Goal: Task Accomplishment & Management: Use online tool/utility

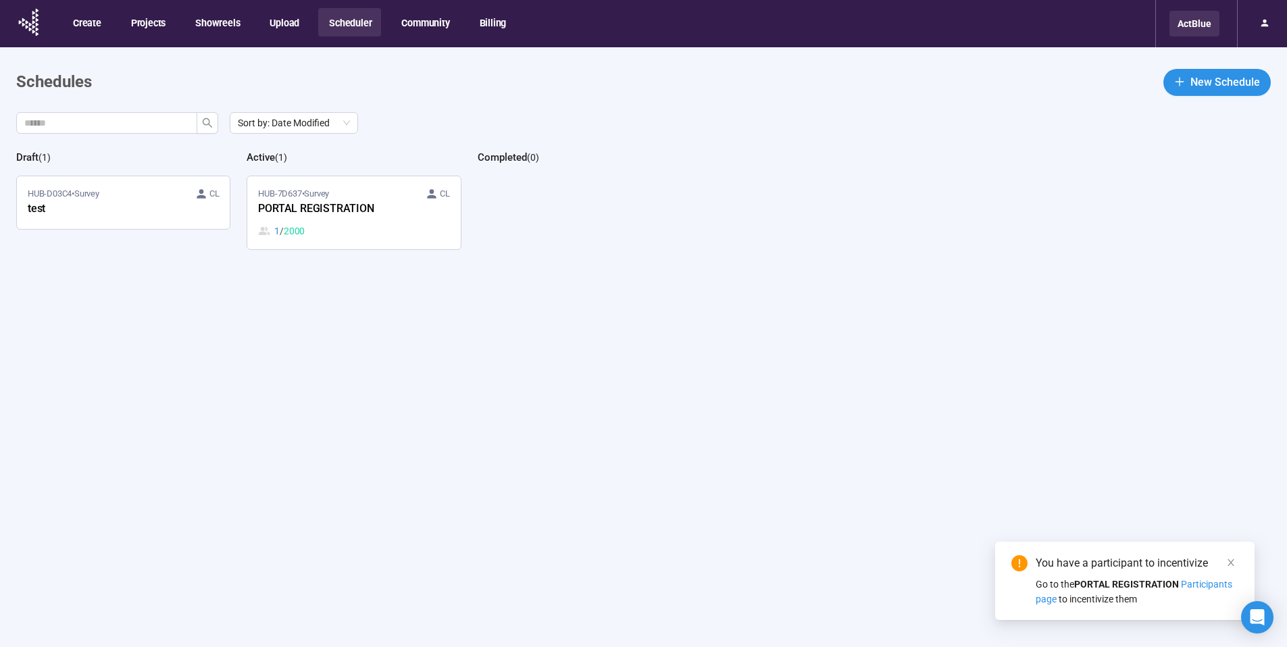
click at [1188, 26] on div "ActBlue" at bounding box center [1194, 24] width 50 height 26
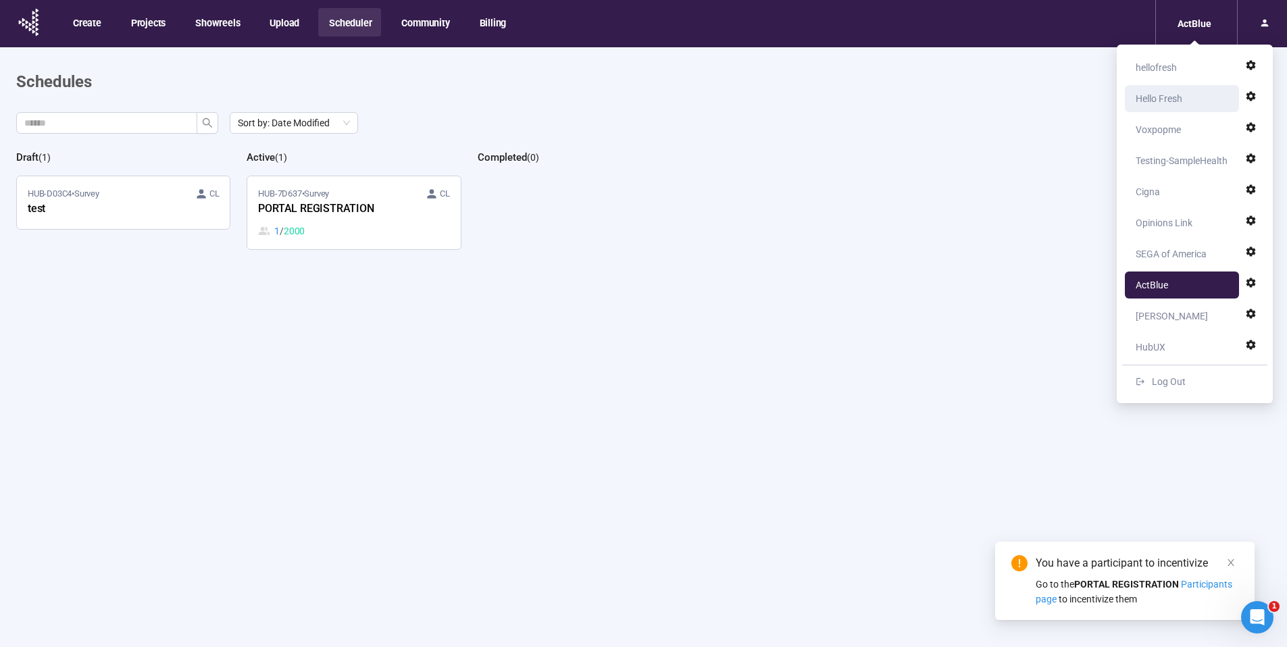
click at [1171, 101] on div "Hello Fresh" at bounding box center [1159, 98] width 47 height 27
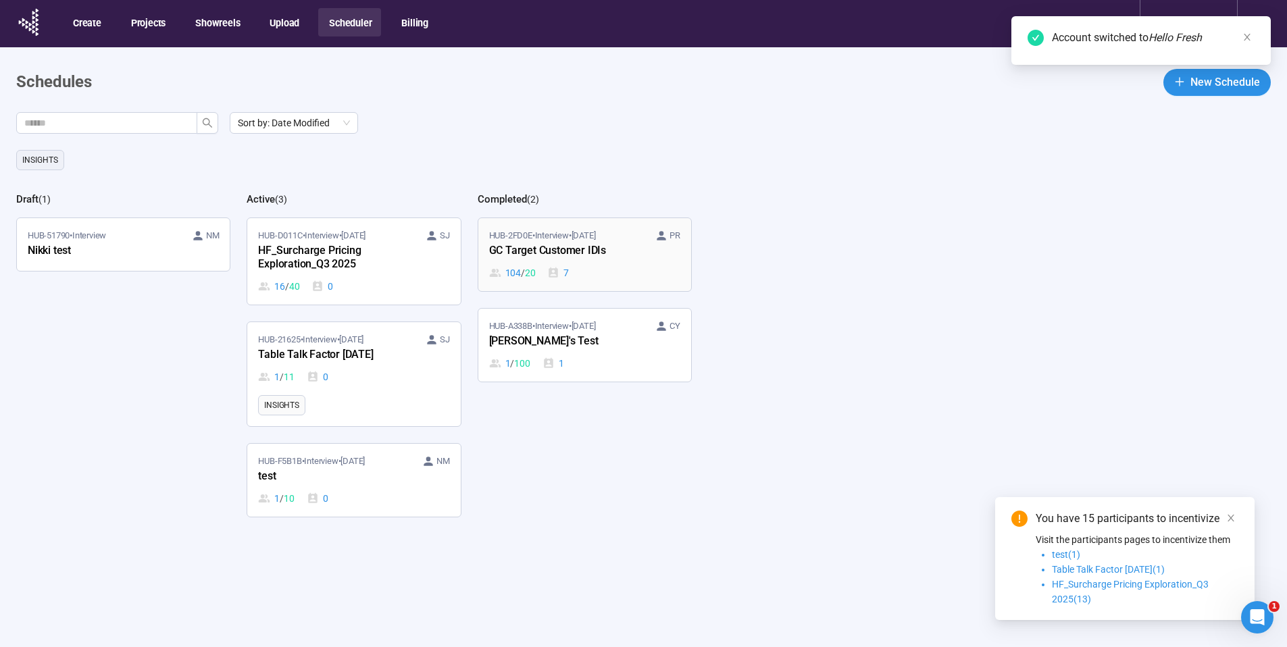
click at [525, 247] on div "GC Target Customer IDIs" at bounding box center [563, 252] width 149 height 18
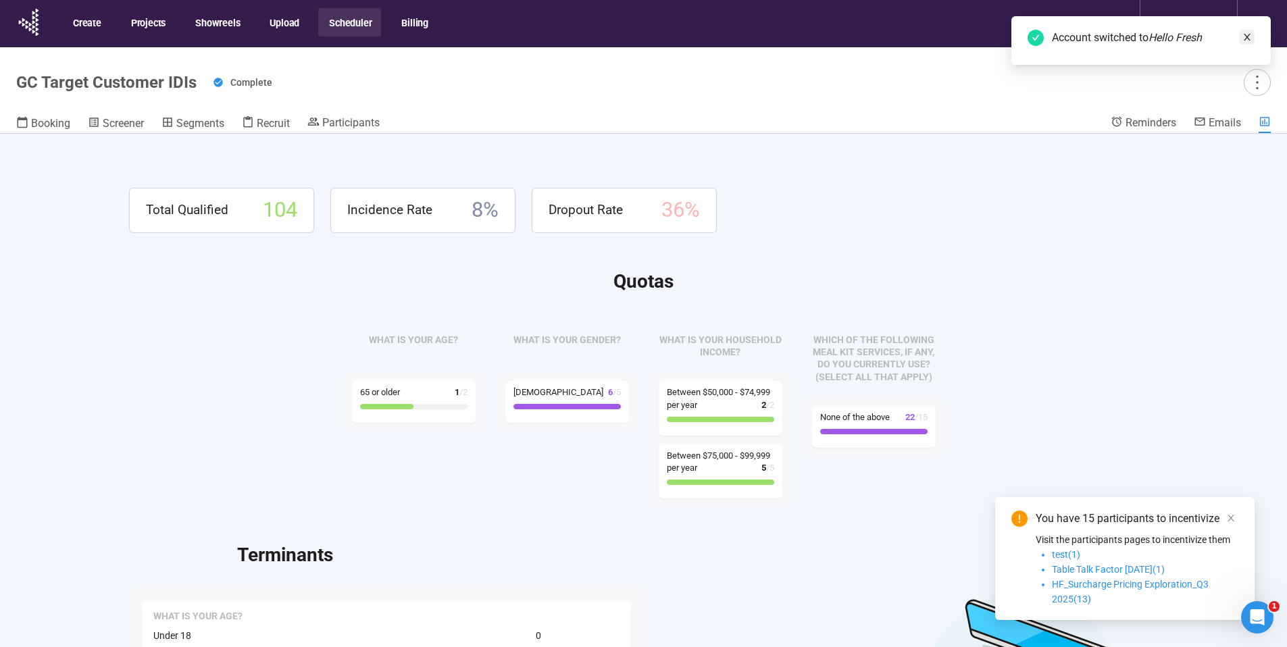
click at [1248, 36] on icon "close" at bounding box center [1246, 36] width 9 height 9
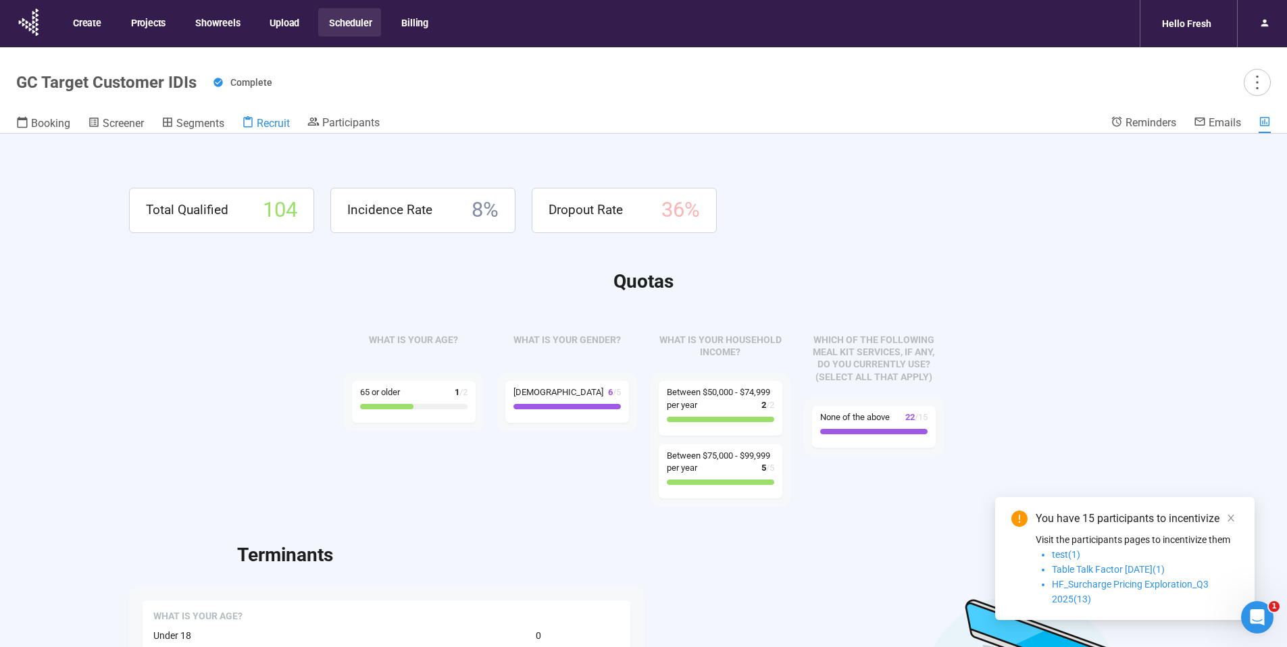
click at [258, 119] on span "Recruit" at bounding box center [273, 123] width 33 height 13
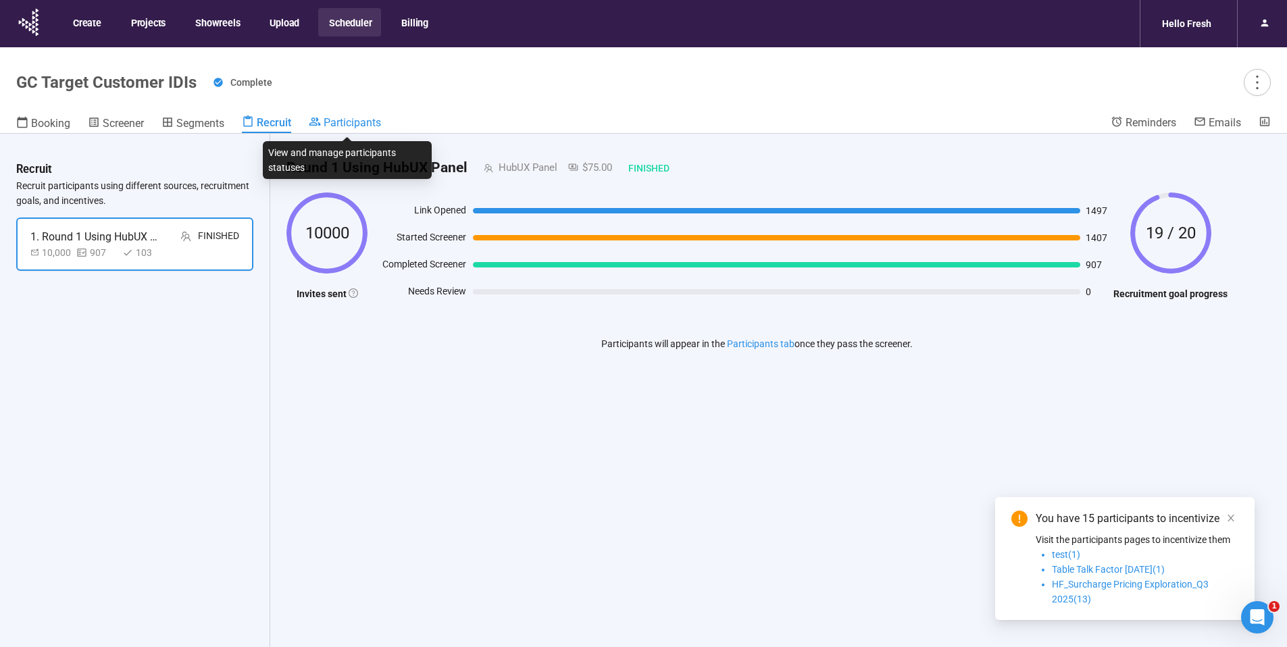
click at [315, 119] on icon at bounding box center [315, 122] width 12 height 12
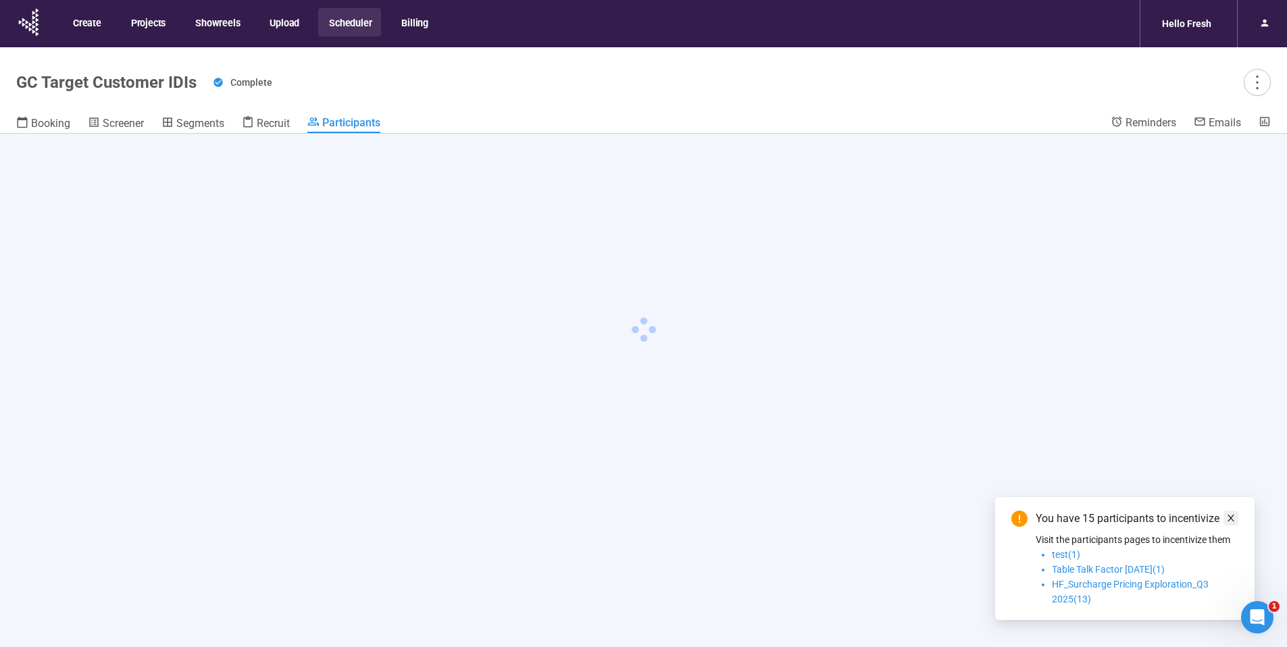
click at [1228, 524] on span at bounding box center [1230, 518] width 9 height 15
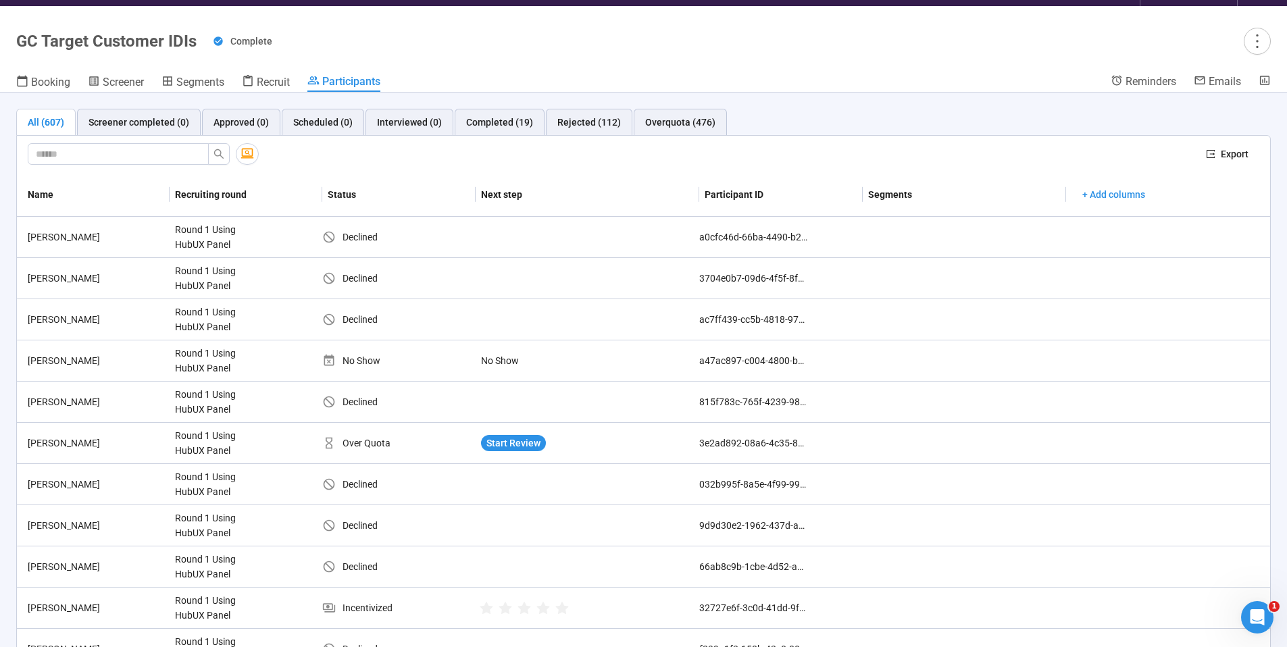
scroll to position [47, 0]
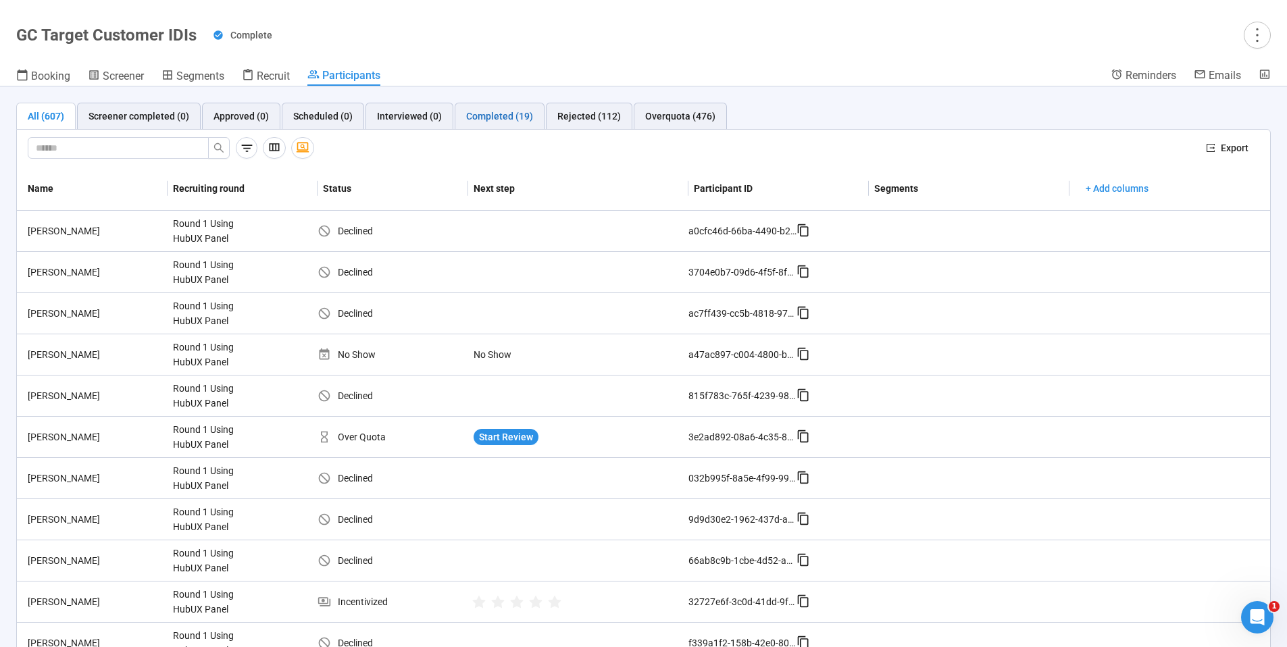
click at [482, 120] on div "Completed (19)" at bounding box center [499, 116] width 67 height 15
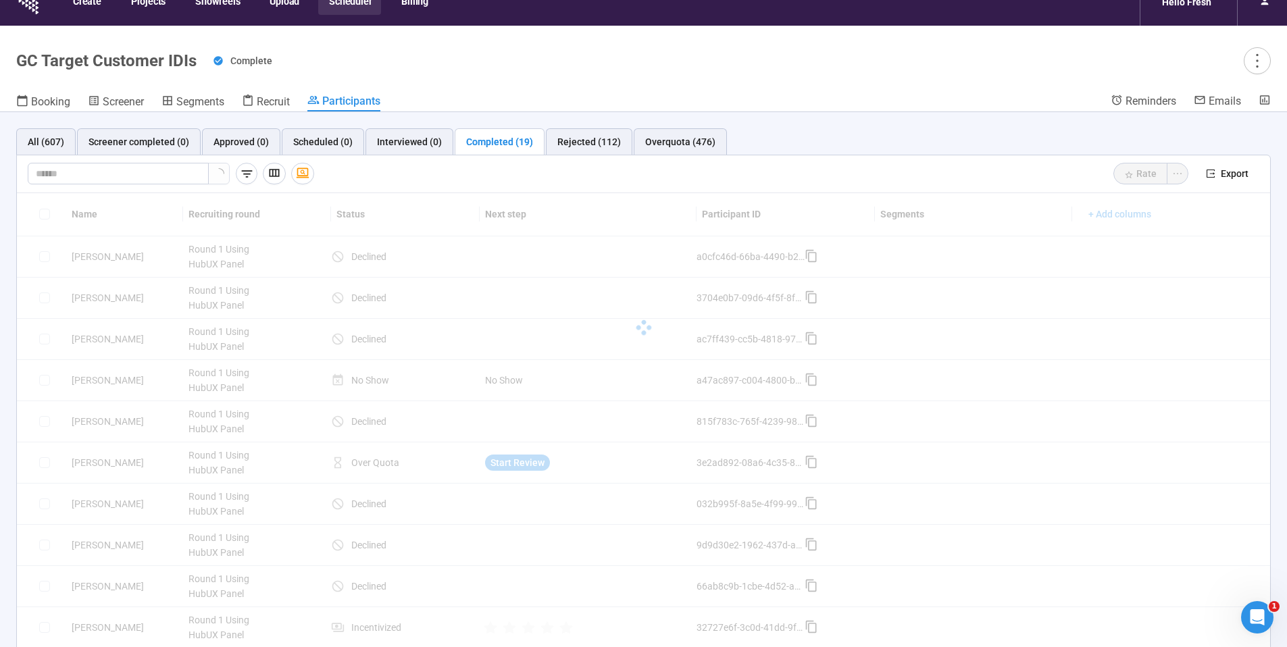
scroll to position [0, 0]
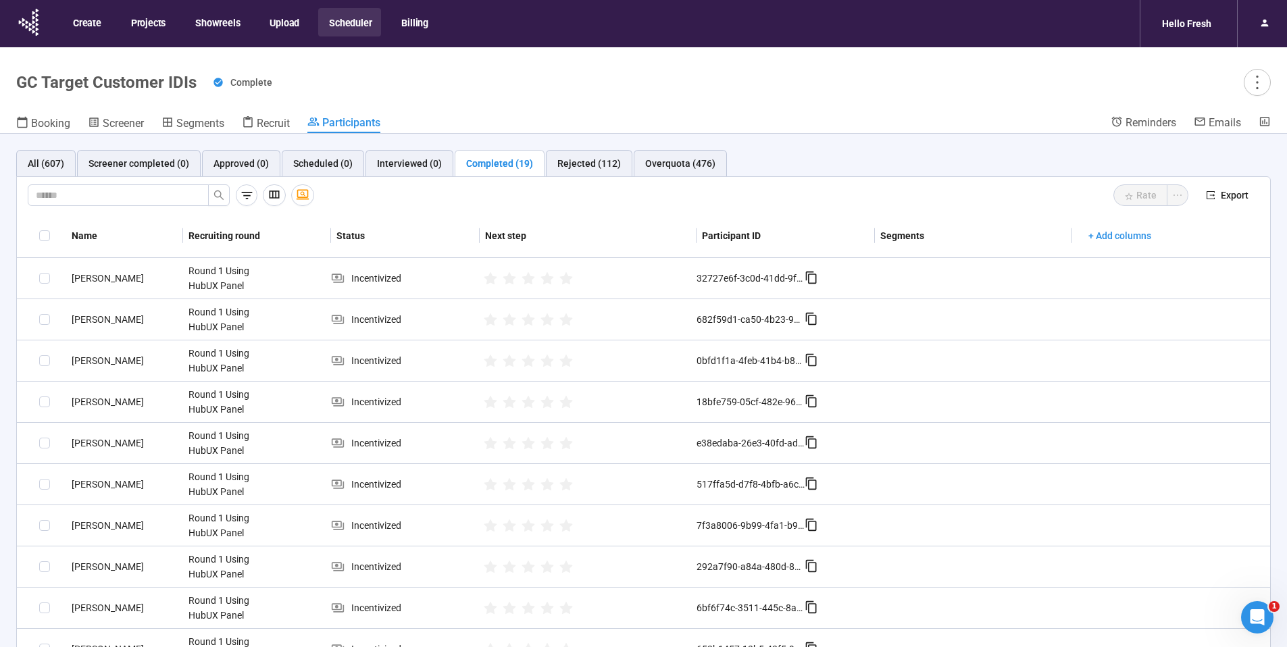
click at [342, 24] on button "Scheduler" at bounding box center [349, 22] width 63 height 28
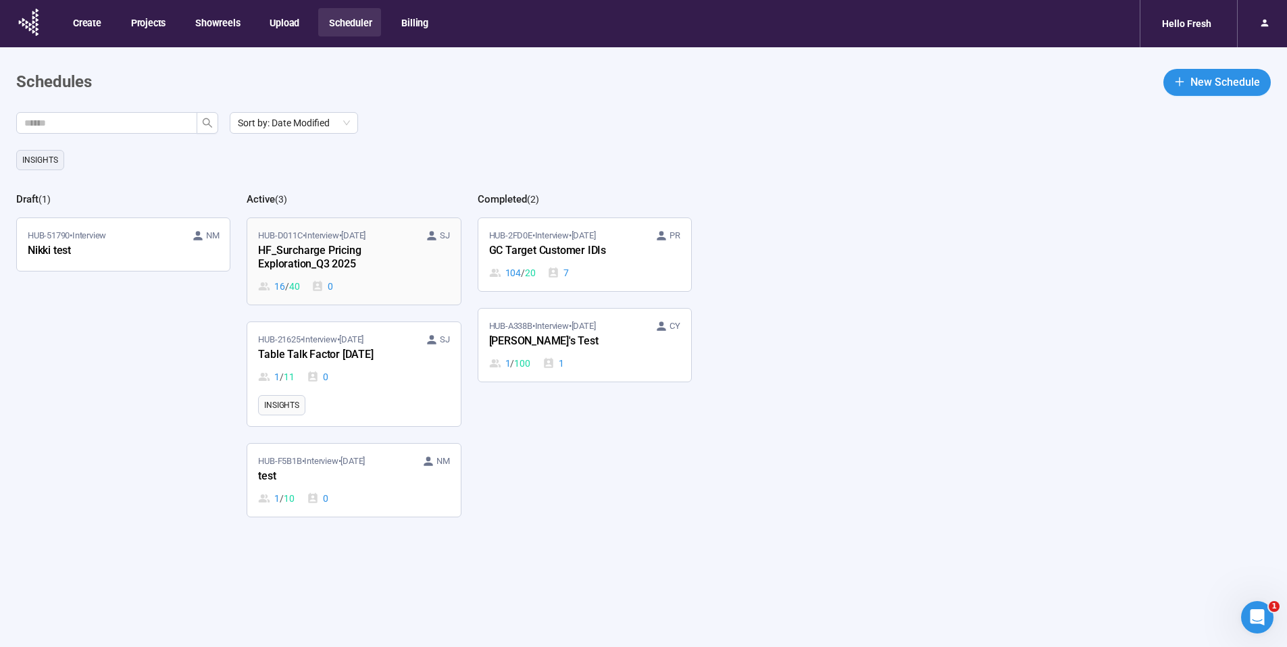
click at [395, 270] on div "HF_Surcharge Pricing Exploration_Q3 2025" at bounding box center [332, 258] width 149 height 31
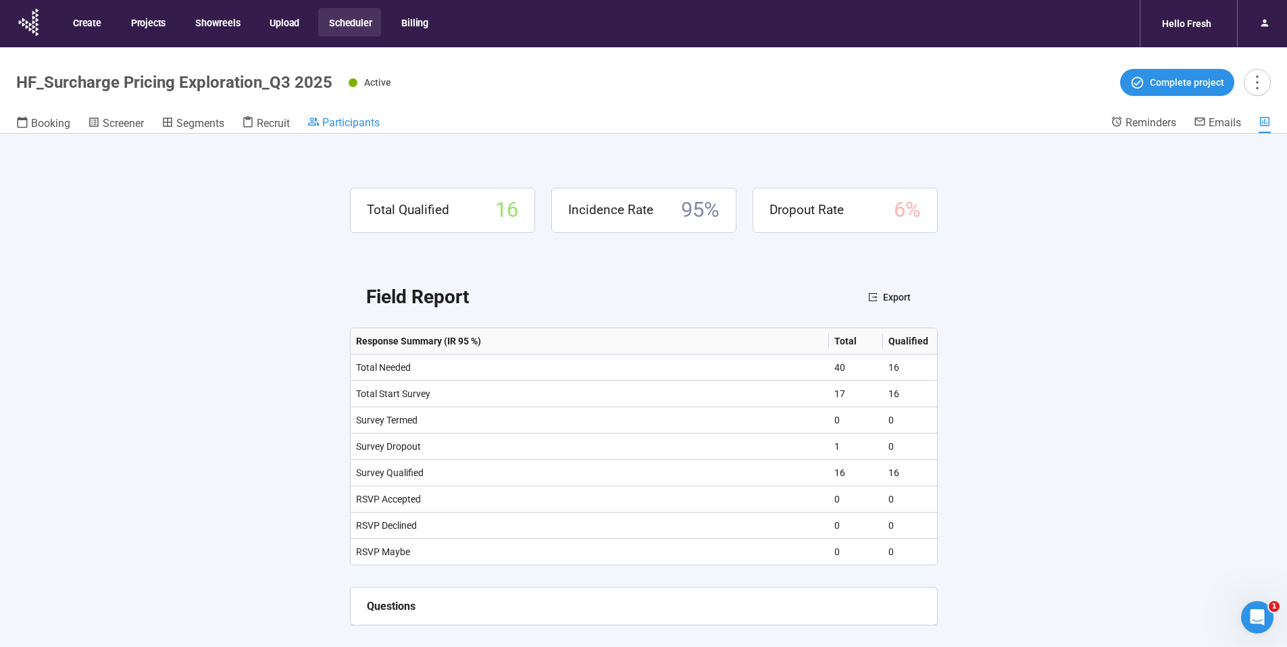
click at [348, 124] on span "Participants" at bounding box center [350, 122] width 57 height 13
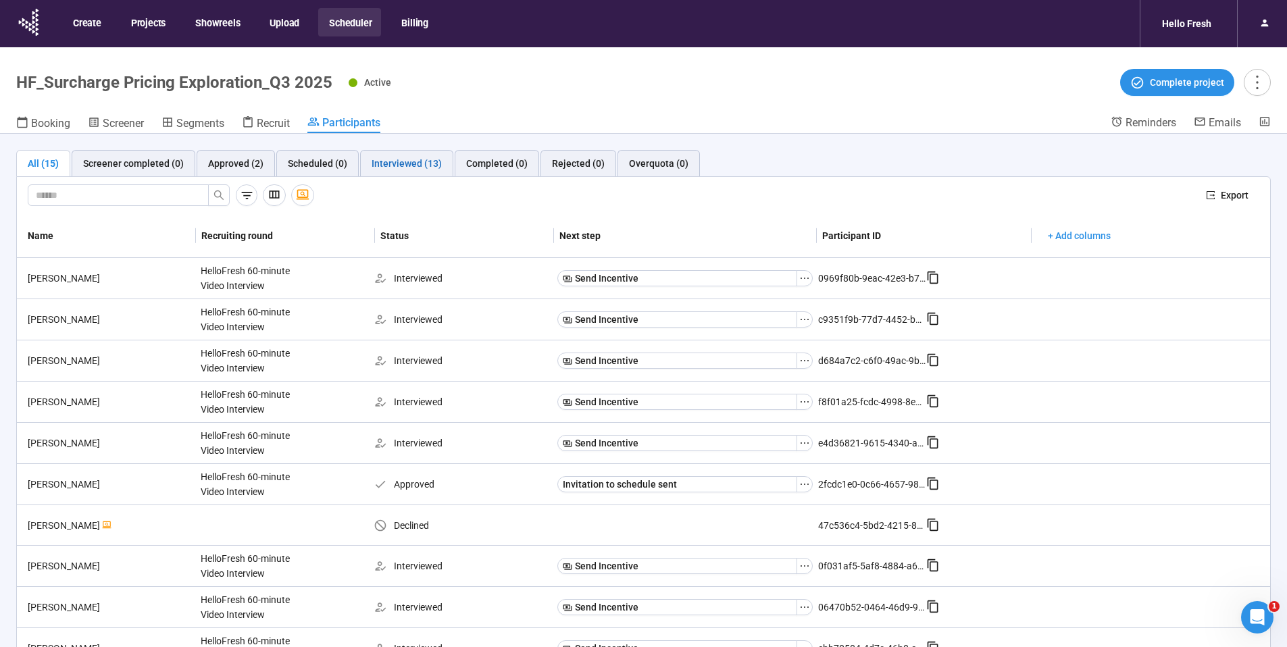
click at [404, 170] on div "Interviewed (13)" at bounding box center [407, 163] width 70 height 15
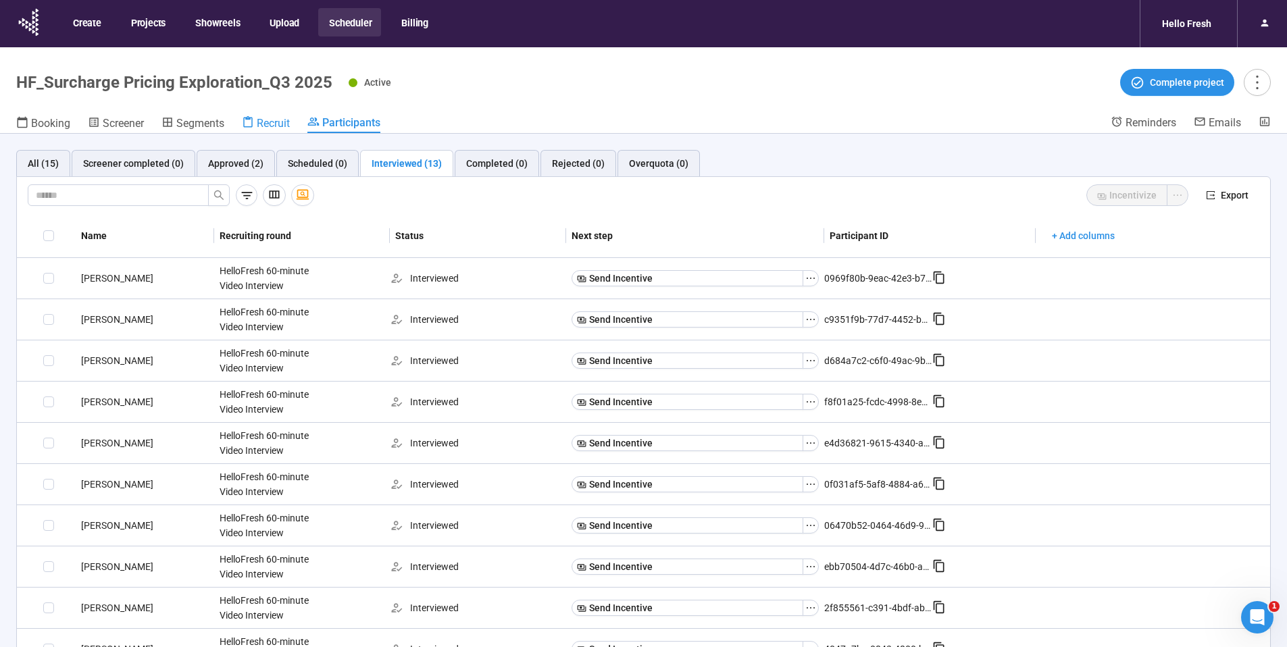
click at [259, 124] on span "Recruit" at bounding box center [273, 123] width 33 height 13
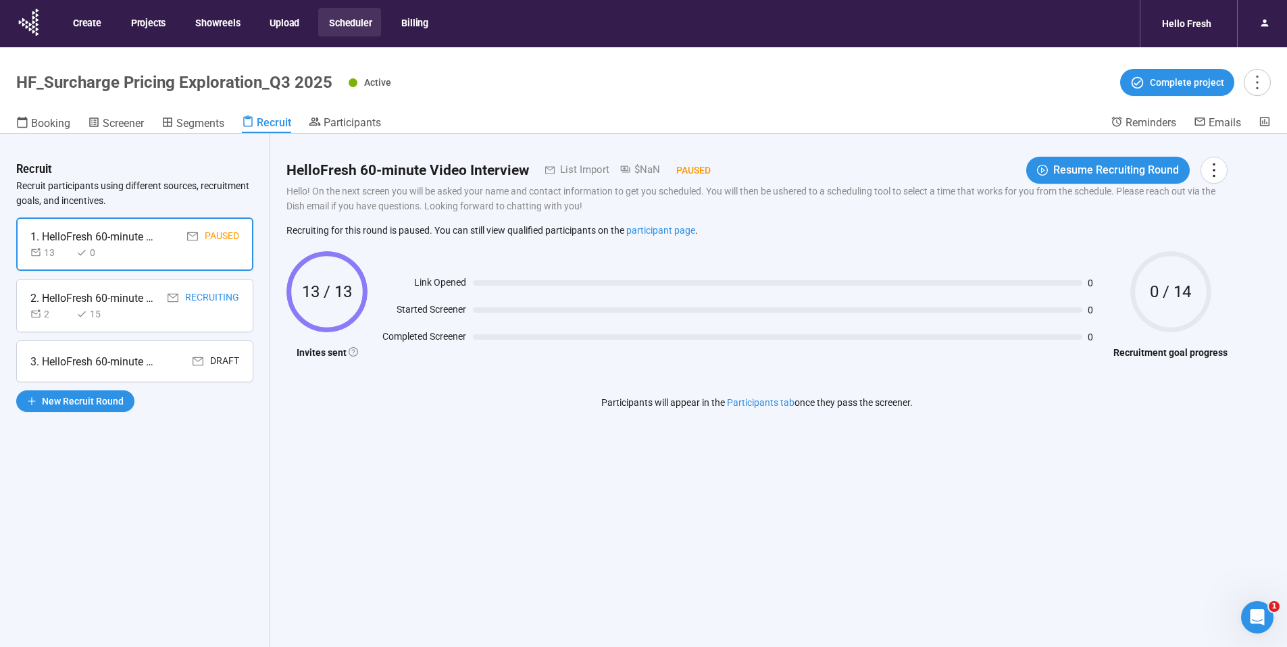
click at [245, 322] on div "2. HelloFresh 60-minute Video Interview Recruiting 2 15" at bounding box center [134, 305] width 237 height 53
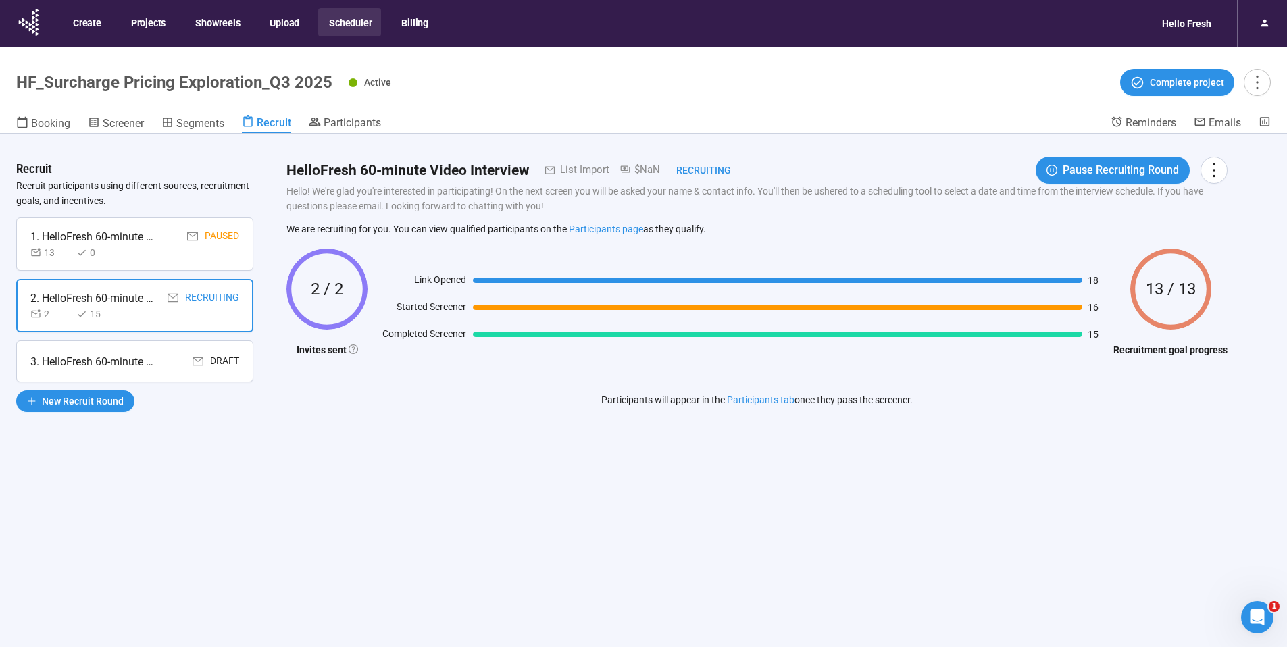
click at [243, 369] on div "3. HelloFresh 60-minute Video Interview Draft" at bounding box center [134, 361] width 237 height 42
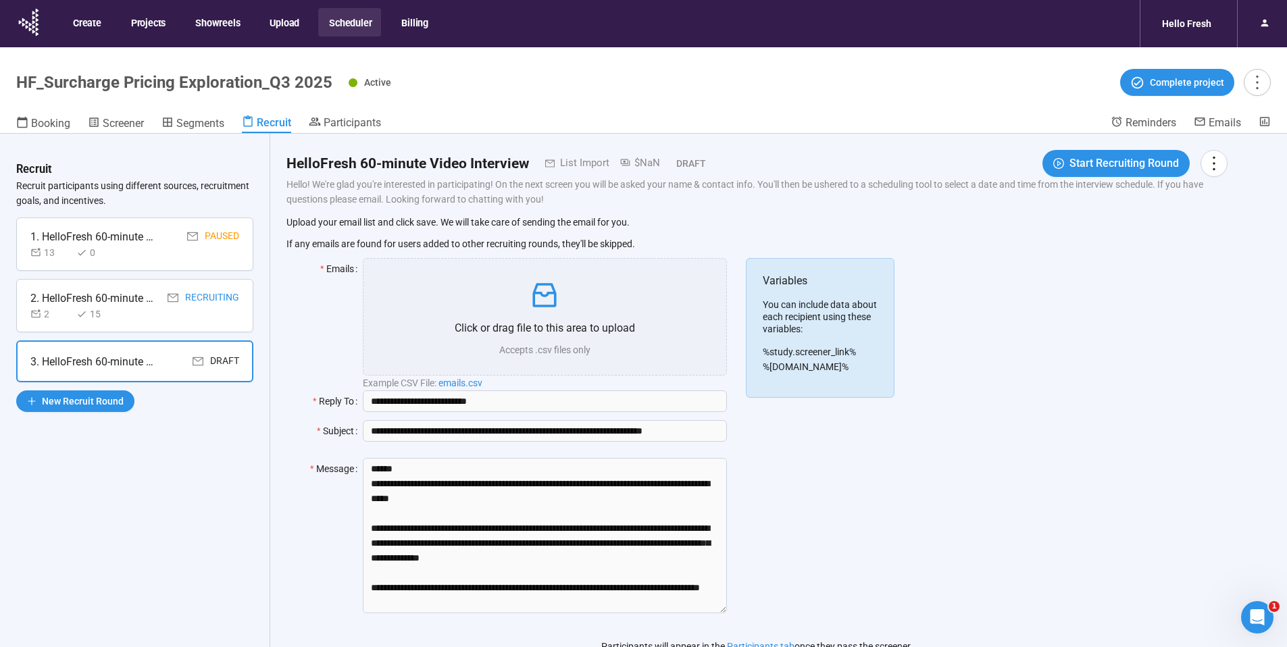
click at [561, 166] on div "List Import" at bounding box center [582, 163] width 55 height 16
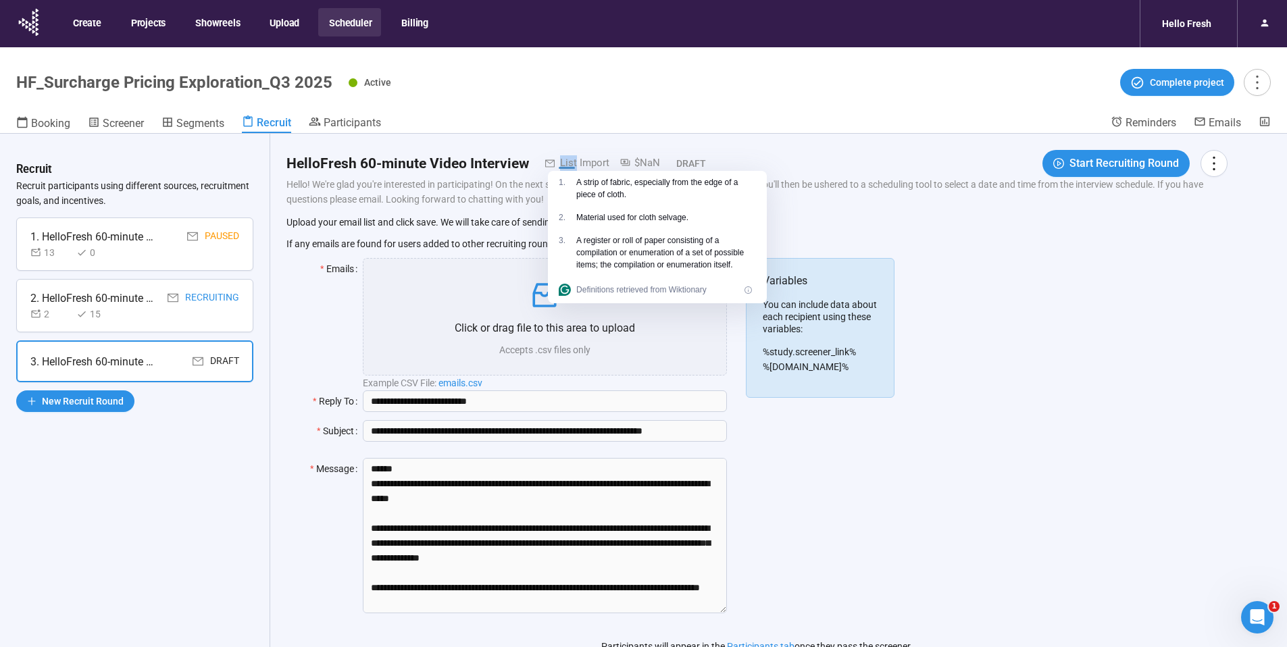
click at [353, 22] on button "Scheduler" at bounding box center [349, 22] width 63 height 28
